Goal: Find specific page/section: Find specific page/section

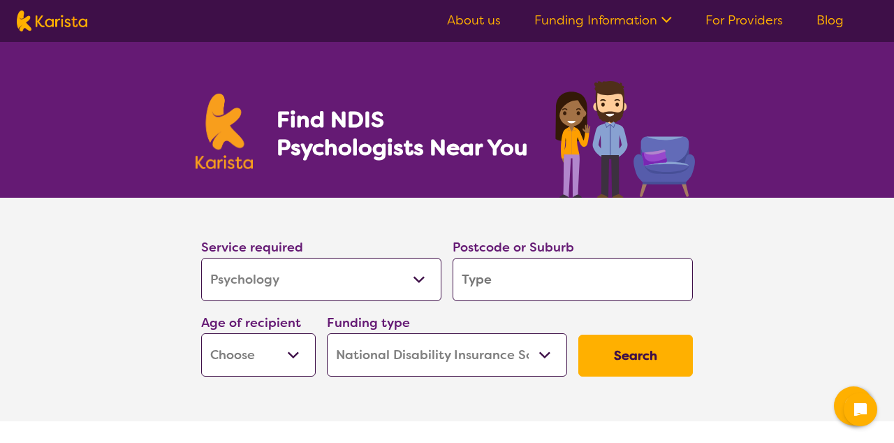
select select "Psychology"
select select "NDIS"
select select "Psychology"
select select "NDIS"
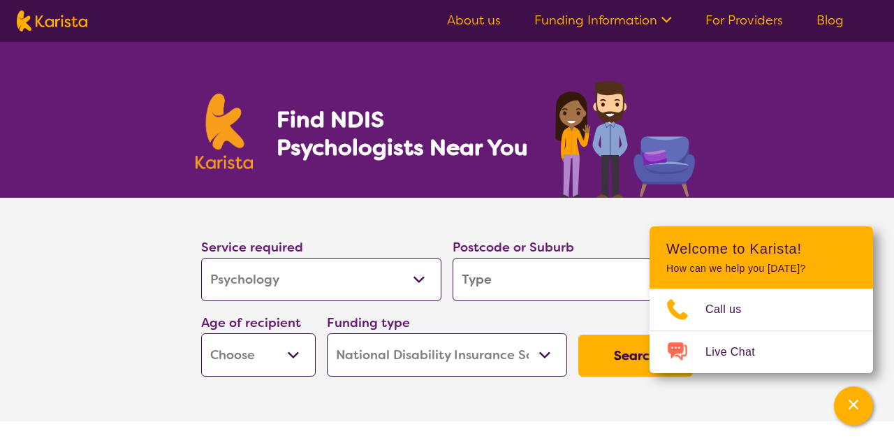
click at [548, 351] on select "Home Care Package (HCP) National Disability Insurance Scheme (NDIS) I don't know" at bounding box center [447, 354] width 240 height 43
click at [549, 358] on select "Home Care Package (HCP) National Disability Insurance Scheme (NDIS) I don't know" at bounding box center [447, 354] width 240 height 43
click at [78, 351] on section "Service required Allied Health Assistant Assessment ([MEDICAL_DATA] or [MEDICAL…" at bounding box center [447, 310] width 894 height 224
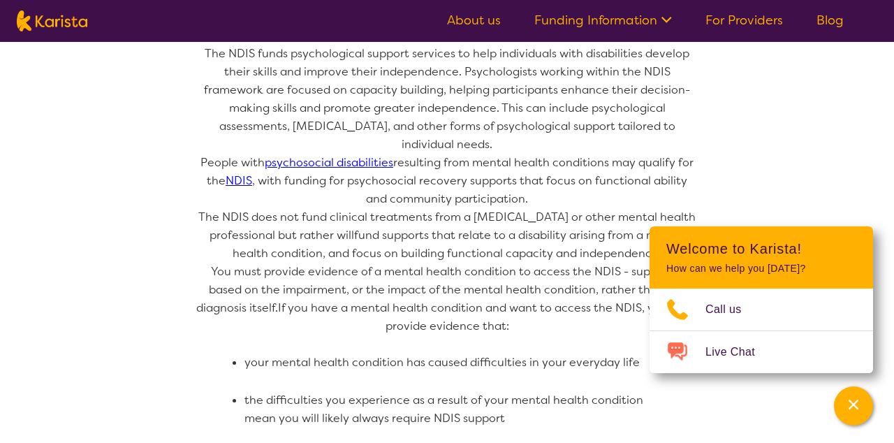
scroll to position [788, 0]
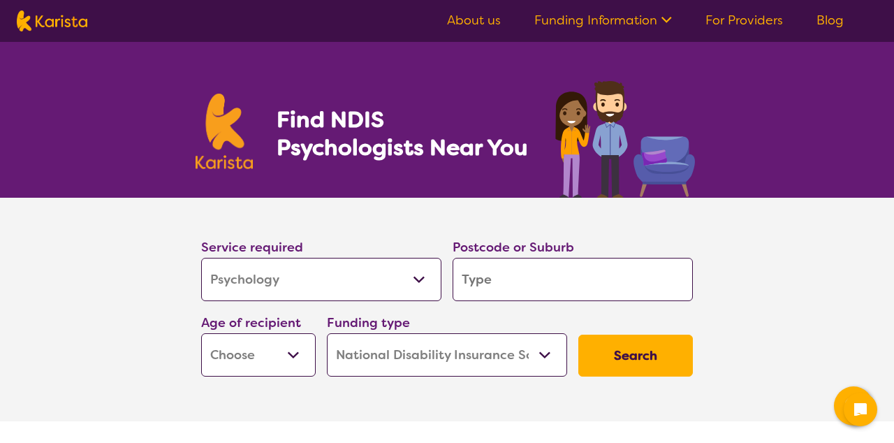
select select "Psychology"
select select "NDIS"
select select "Psychology"
select select "NDIS"
